Goal: Information Seeking & Learning: Find specific page/section

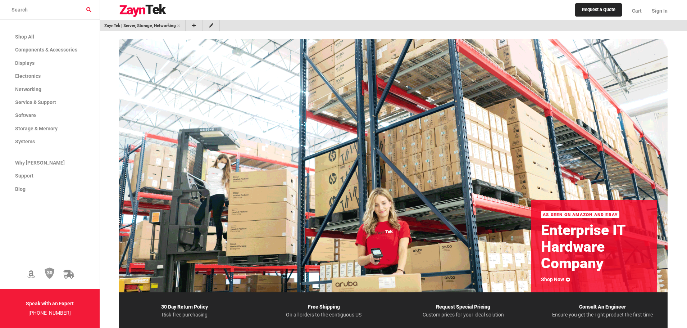
click at [132, 24] on link "ZaynTek | Server, Storage, Networking, and IT Hardware Solutions" at bounding box center [140, 25] width 72 height 7
click at [33, 9] on input "search products" at bounding box center [50, 10] width 100 height 20
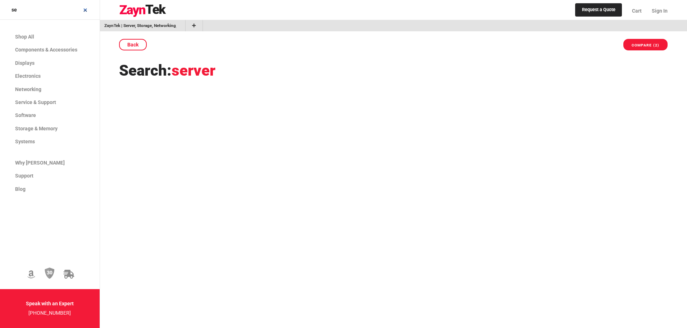
type input "s"
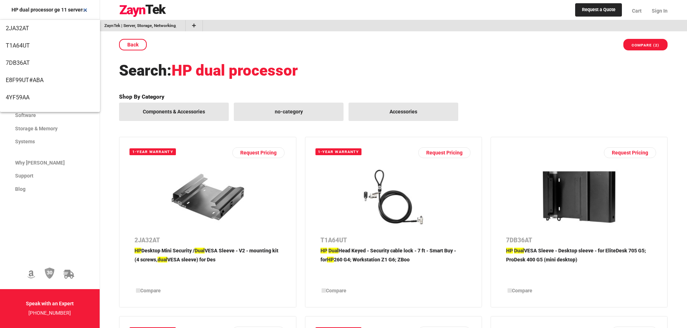
type input "HP dual processor ge 11 servers"
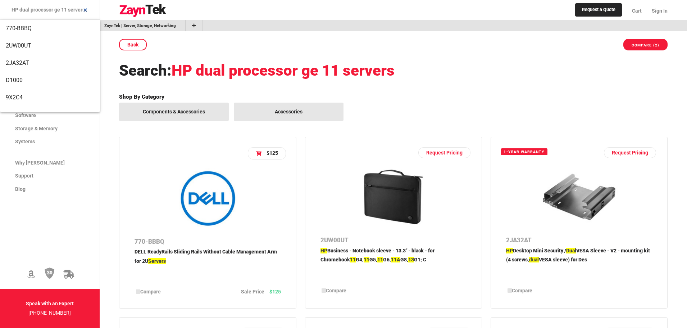
click at [341, 39] on div "Back Compare (2)" at bounding box center [393, 45] width 548 height 12
click at [132, 25] on link "ZaynTek | Server, Storage, Networking, and IT Hardware Solutions" at bounding box center [140, 25] width 72 height 7
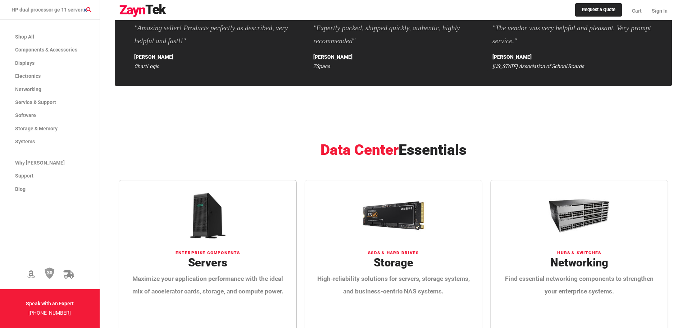
click at [198, 256] on h3 "Servers" at bounding box center [207, 262] width 157 height 13
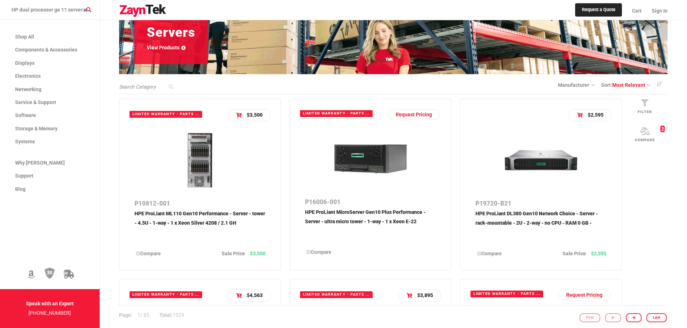
scroll to position [144, 0]
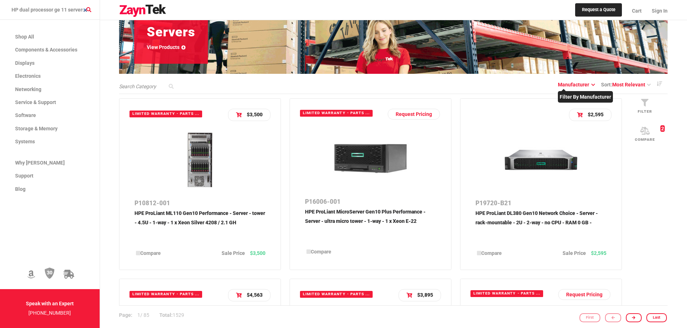
click at [594, 84] on icon at bounding box center [591, 85] width 5 height 4
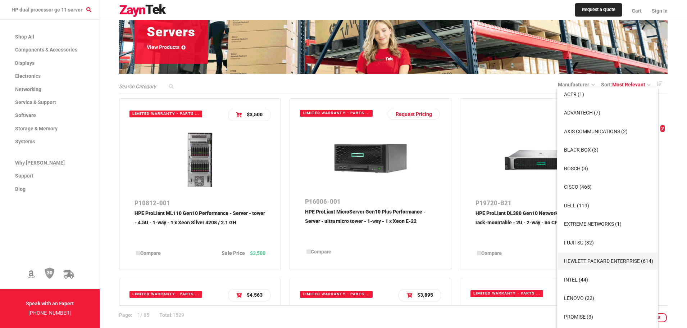
scroll to position [47, 0]
click at [589, 260] on span "Hewlett Packard Enterprise (614)" at bounding box center [608, 260] width 89 height 6
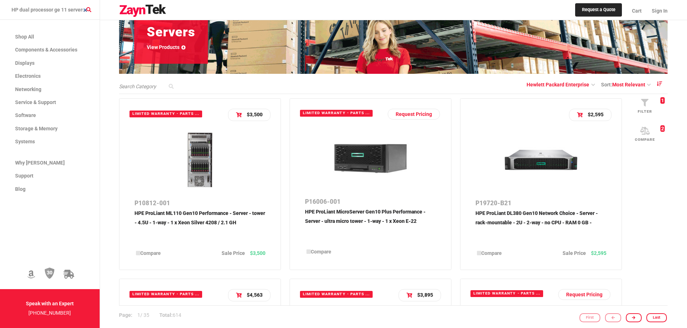
click at [661, 83] on icon at bounding box center [658, 83] width 5 height 5
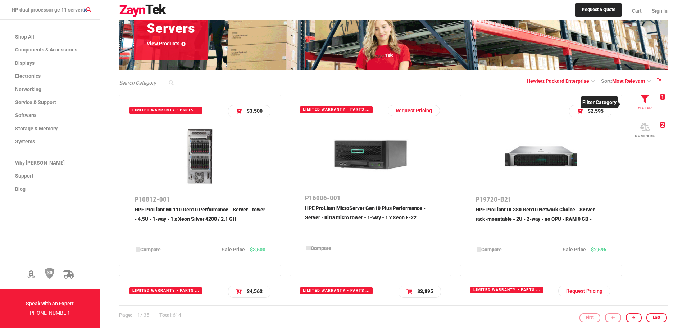
scroll to position [147, 0]
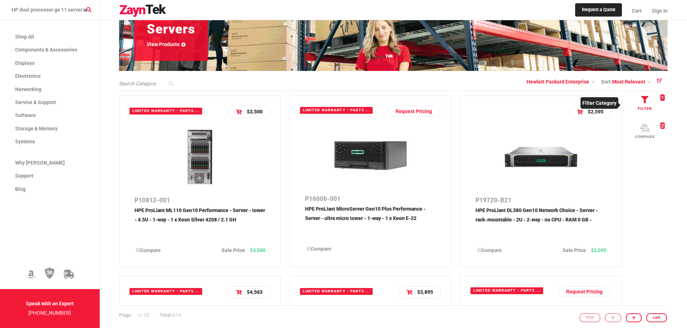
click at [647, 101] on icon at bounding box center [645, 100] width 8 height 8
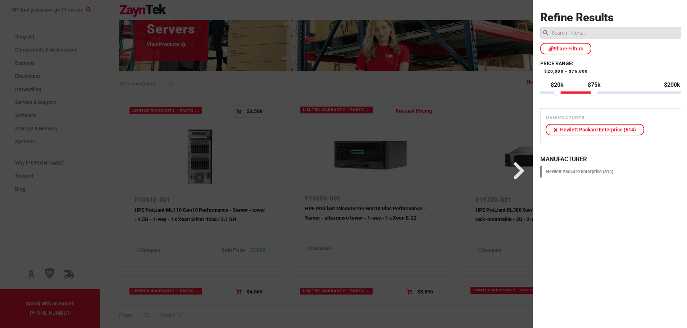
click at [567, 34] on input "search" at bounding box center [610, 33] width 141 height 12
type input "G"
type input "Generation"
click at [668, 33] on input "Generation" at bounding box center [610, 33] width 141 height 12
click at [569, 33] on input "search" at bounding box center [610, 33] width 141 height 12
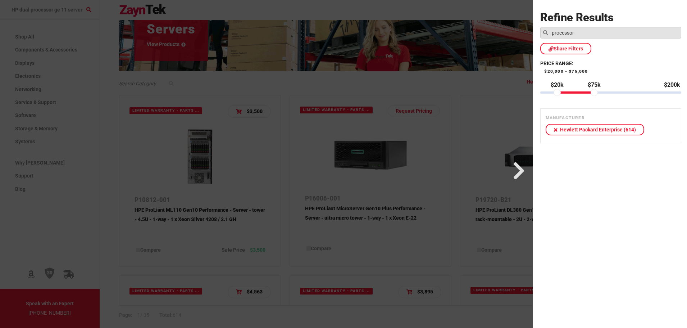
type input "processor"
click at [448, 47] on div at bounding box center [264, 164] width 537 height 328
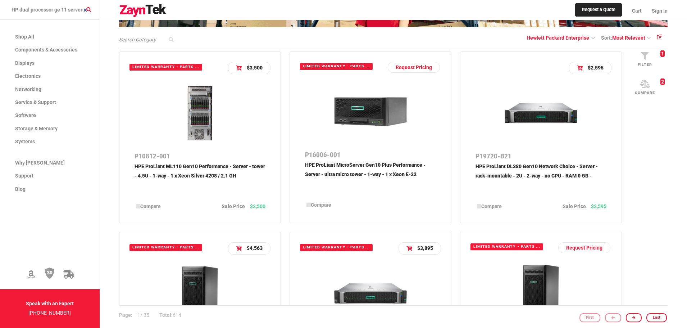
scroll to position [191, 0]
click at [649, 36] on icon at bounding box center [647, 38] width 7 height 4
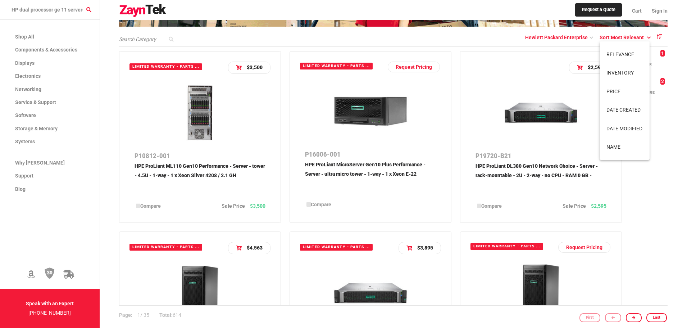
click at [649, 36] on div at bounding box center [343, 164] width 687 height 328
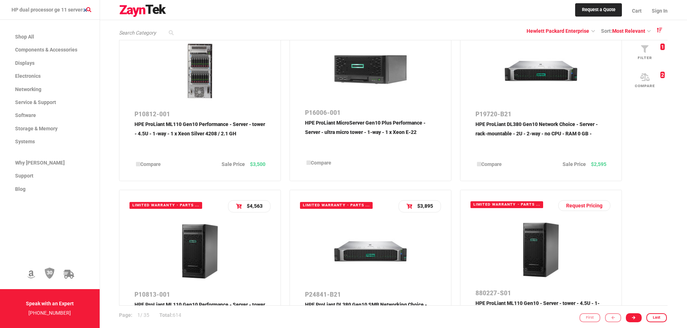
click at [637, 314] on link at bounding box center [634, 317] width 16 height 9
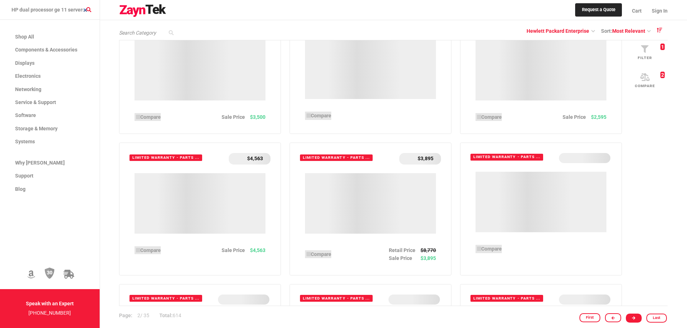
scroll to position [194, 0]
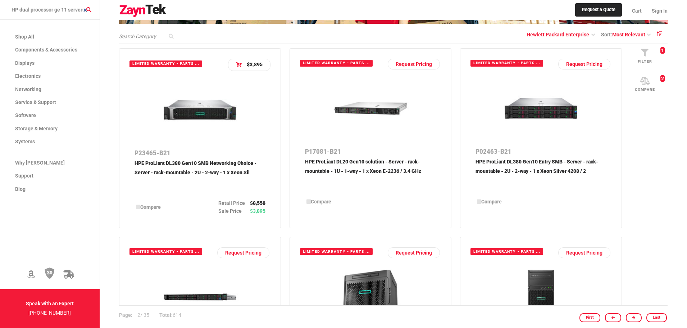
click at [188, 36] on div "Hewlett Packard Enterprise Sort: Most Relevant" at bounding box center [393, 34] width 548 height 10
click at [154, 36] on input "search" at bounding box center [148, 37] width 58 height 8
paste input "HPE ProLiant DL320 Gen11"
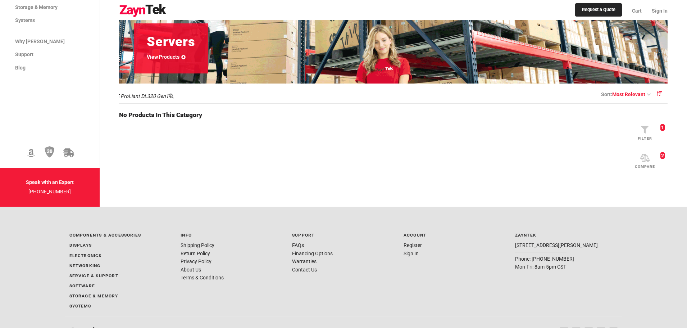
scroll to position [134, 0]
click at [151, 97] on input "HPE ProLiant DL320 Gen11" at bounding box center [148, 97] width 58 height 8
click at [137, 97] on input "HPE ProLiant DL320 Gen11" at bounding box center [148, 97] width 58 height 8
type input "DL320 Gen11"
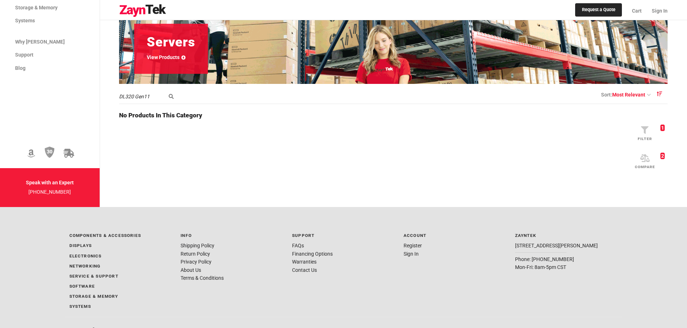
click at [151, 96] on input "DL320 Gen11" at bounding box center [148, 97] width 58 height 8
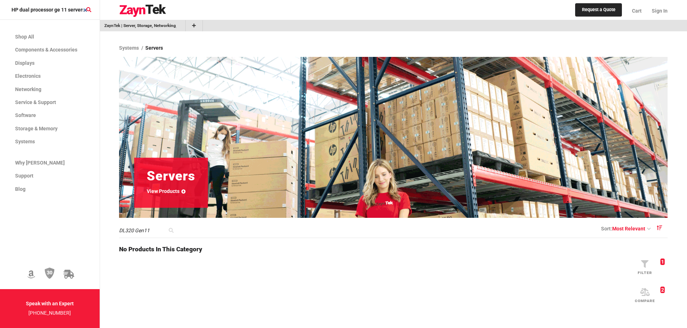
click at [48, 8] on input "HP dual processor ge 11 servers" at bounding box center [50, 10] width 100 height 20
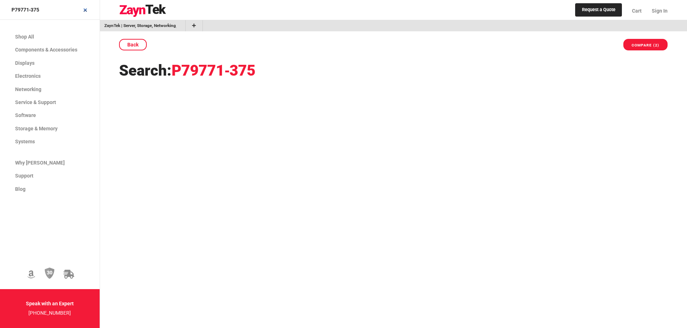
type input "P79771‑375"
